Goal: Find specific page/section: Find specific page/section

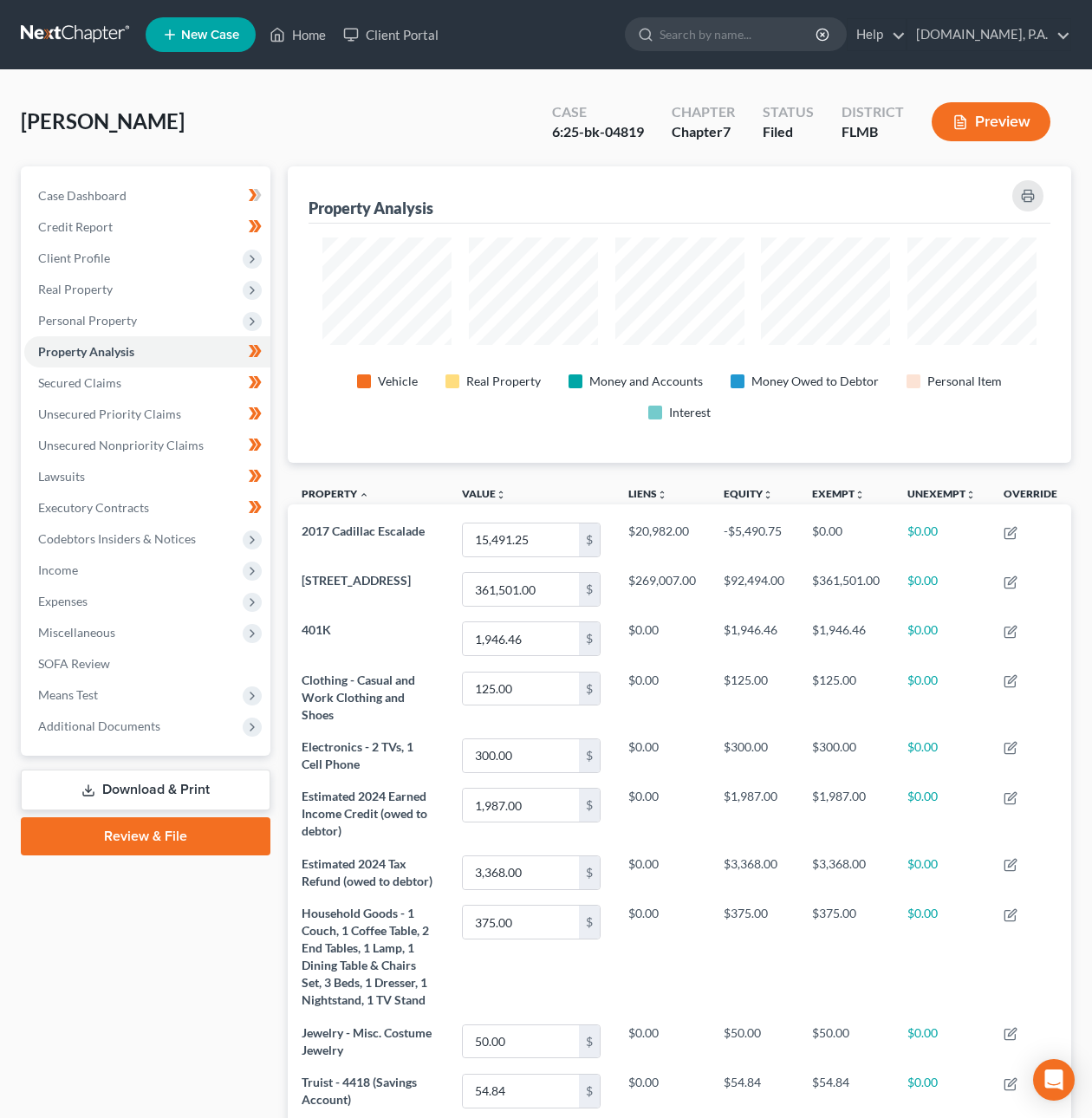
click at [72, 36] on link at bounding box center [76, 34] width 111 height 31
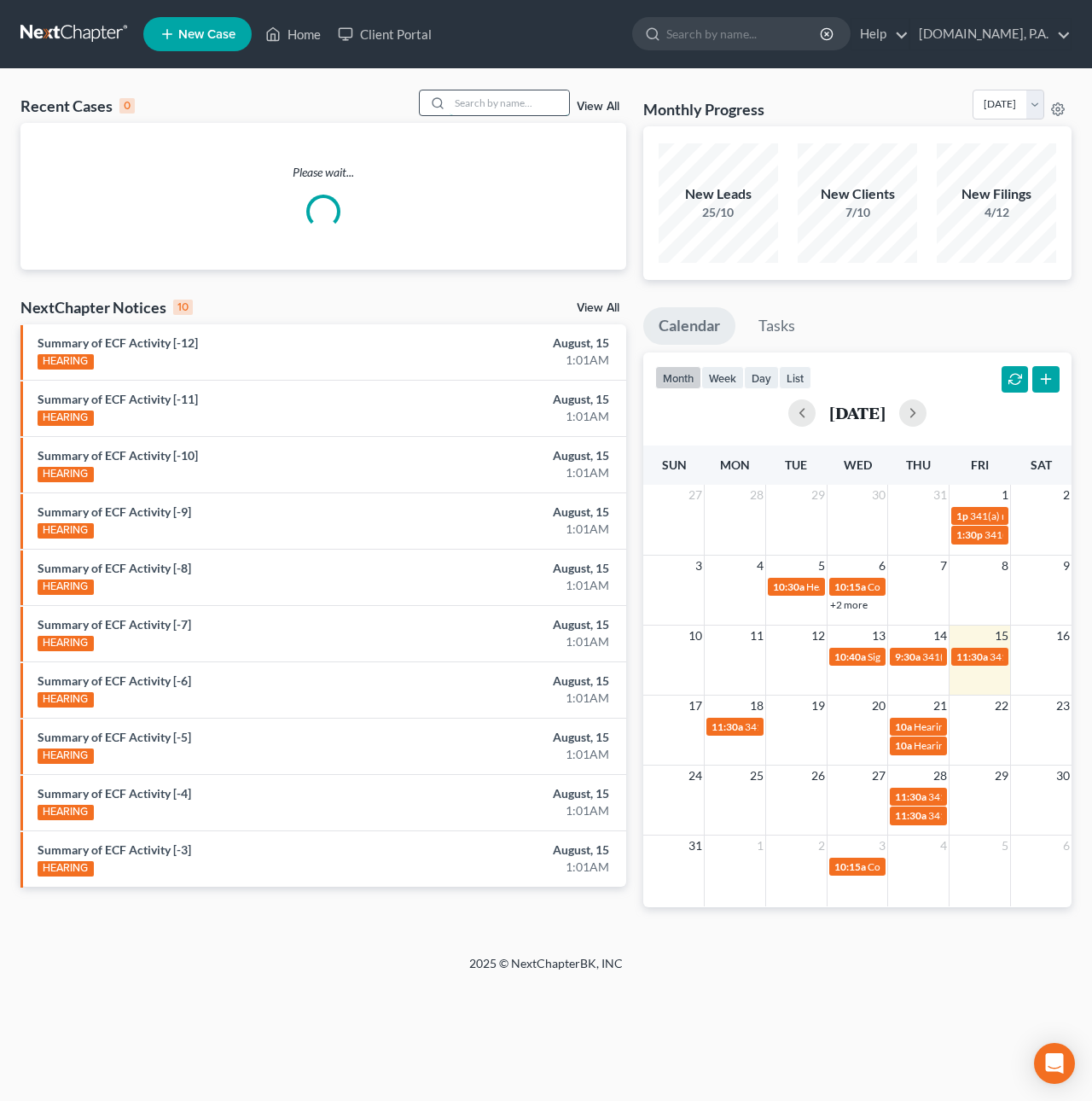
click at [498, 100] on input "search" at bounding box center [510, 103] width 119 height 25
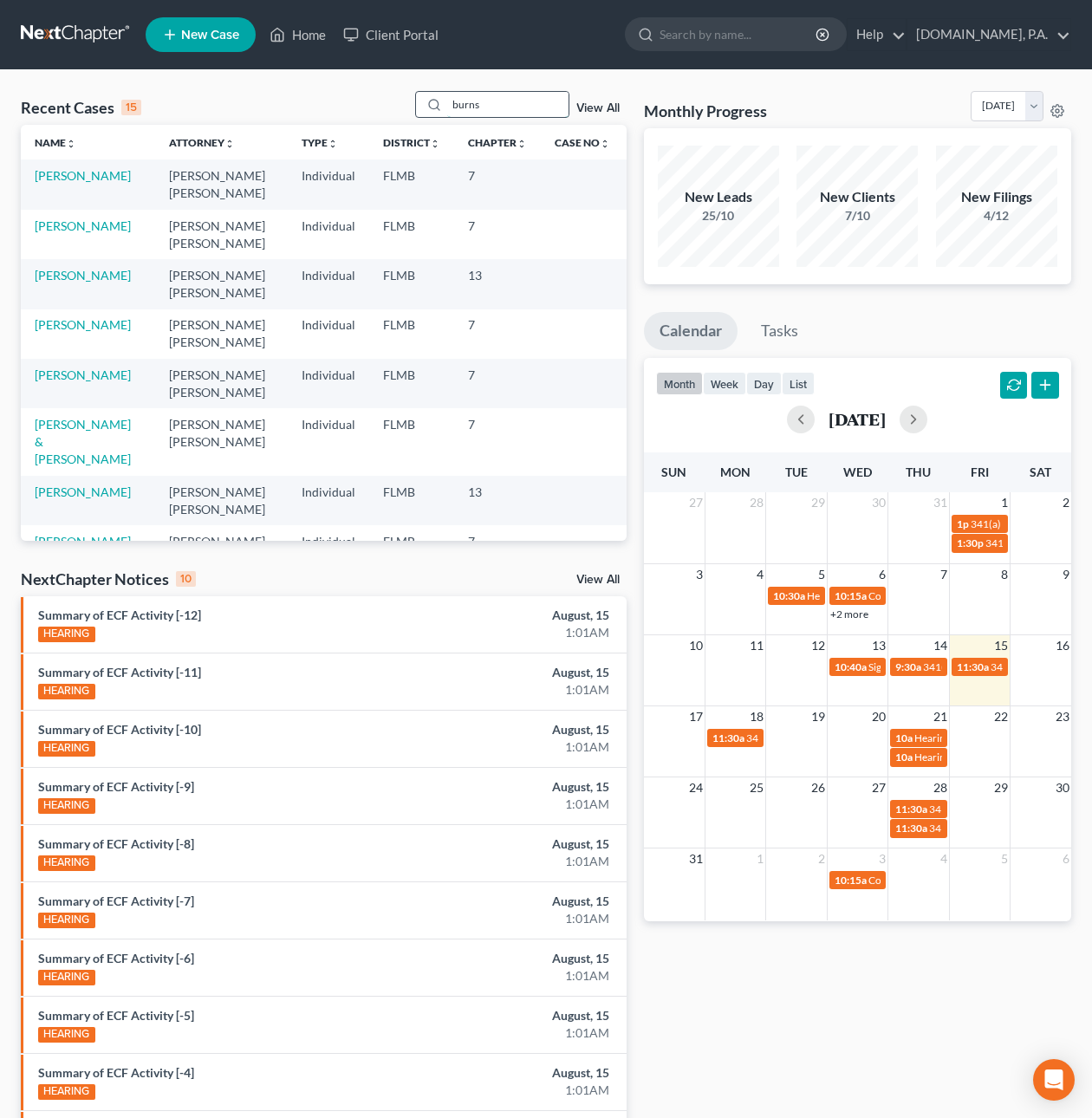
type input "burns"
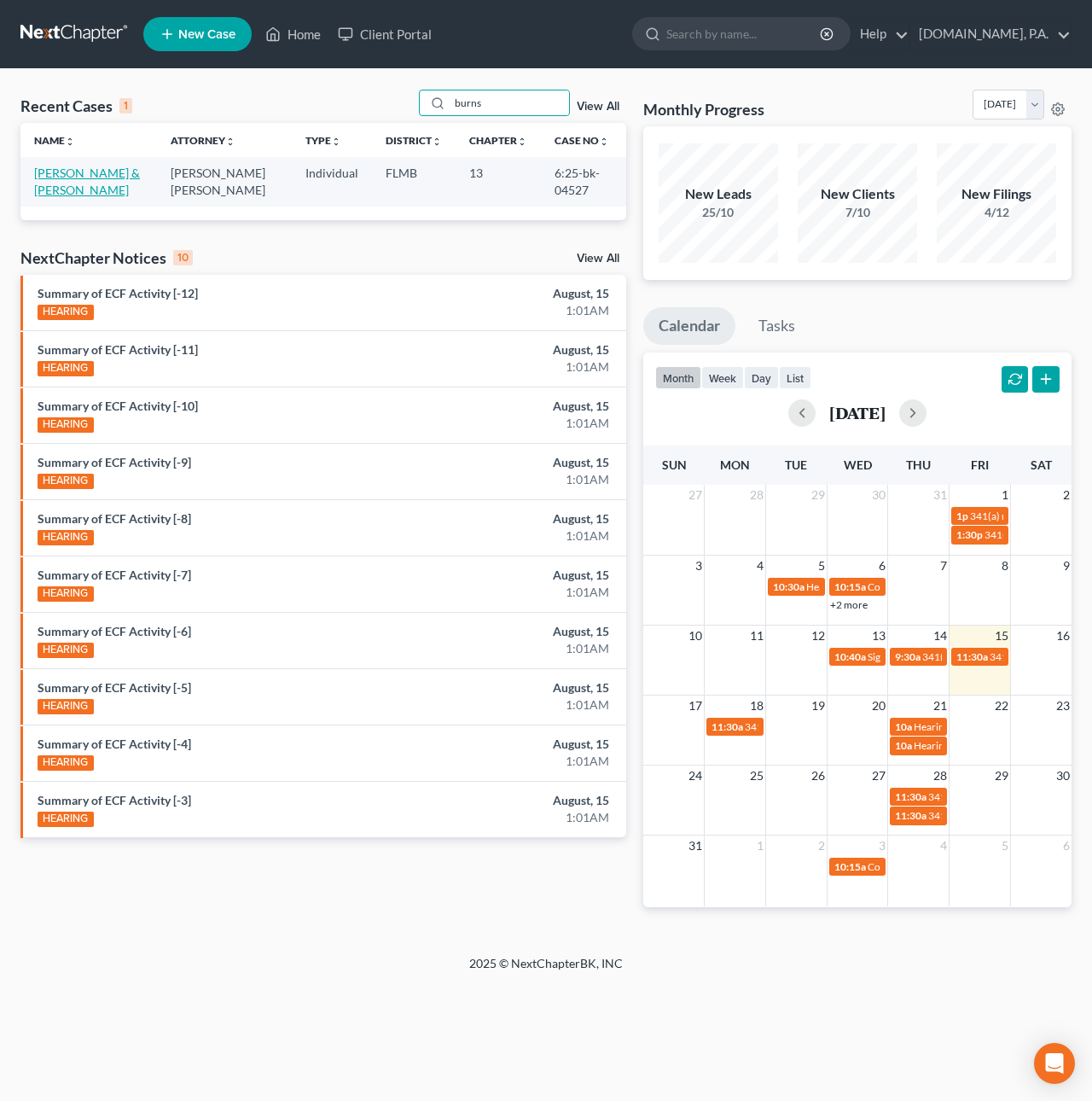
click at [96, 178] on link "[PERSON_NAME] & [PERSON_NAME]" at bounding box center [87, 181] width 106 height 31
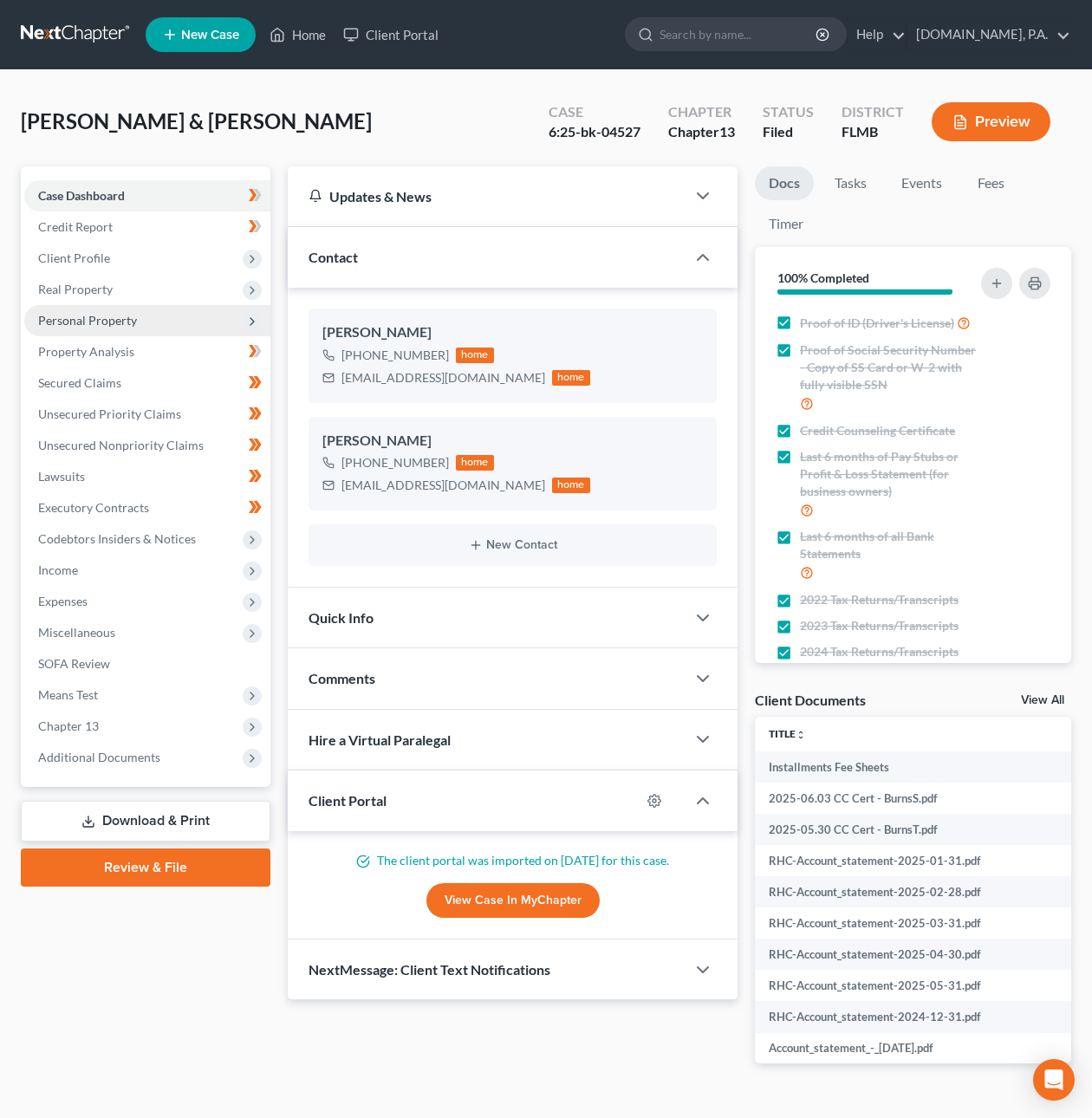
click at [101, 323] on span "Personal Property" at bounding box center [87, 320] width 98 height 15
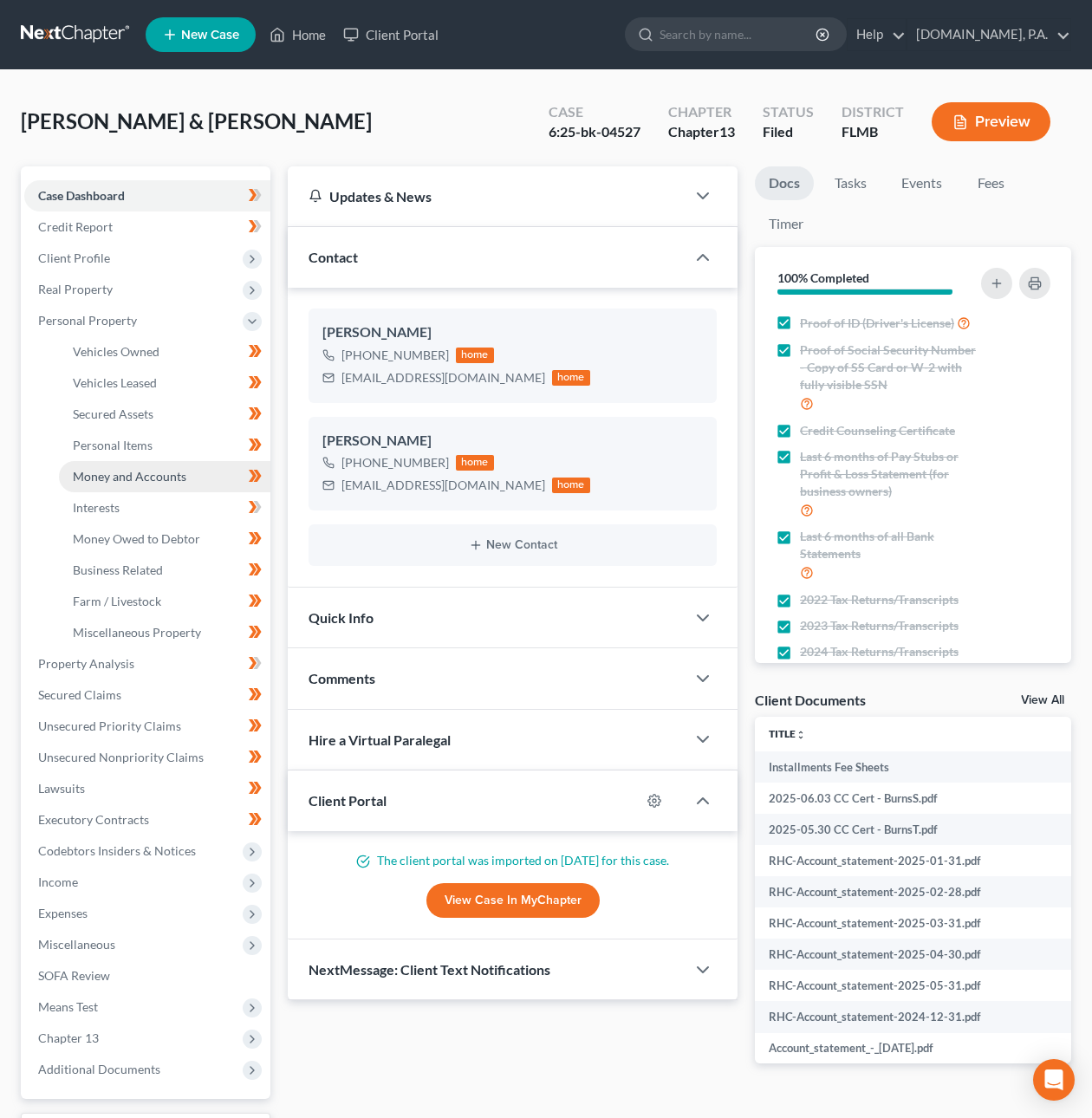
click at [146, 475] on span "Money and Accounts" at bounding box center [129, 476] width 113 height 15
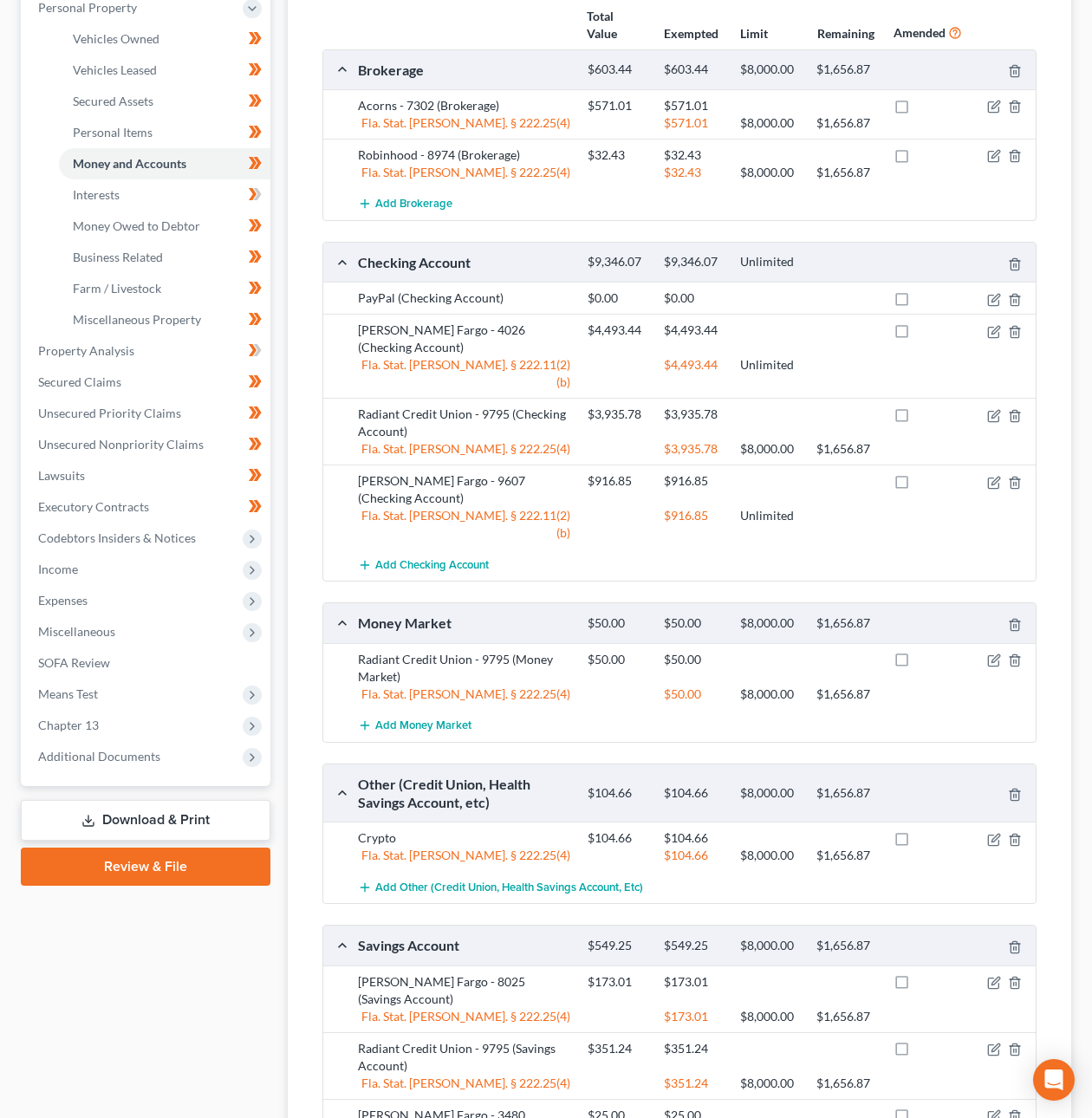
scroll to position [306, 0]
